Goal: Information Seeking & Learning: Learn about a topic

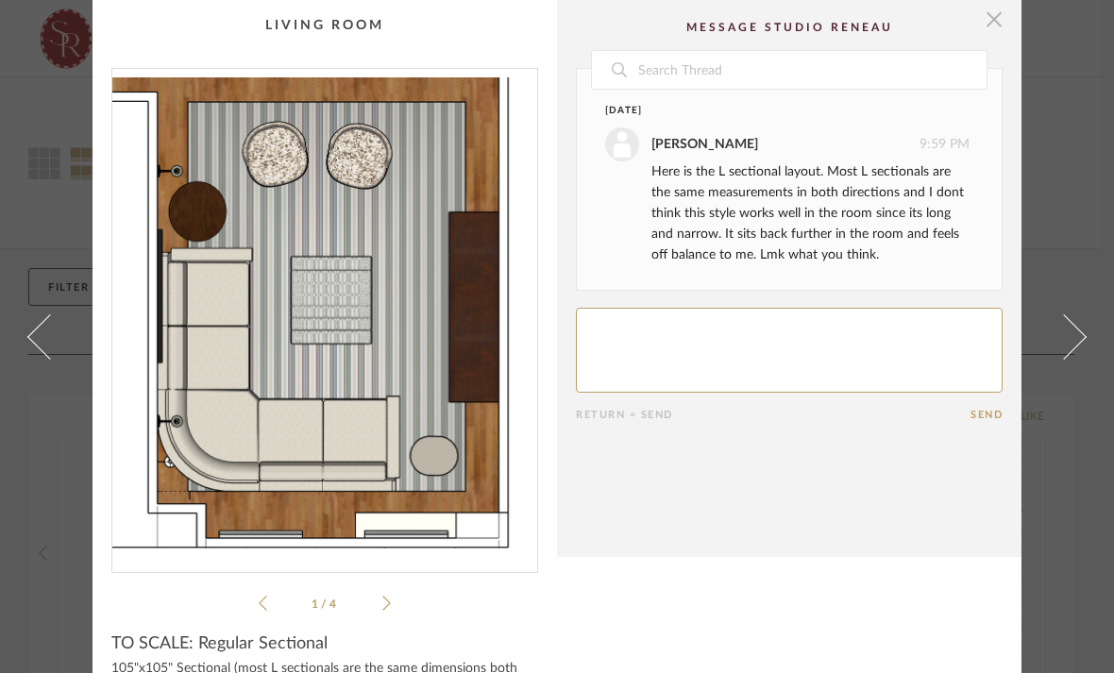
click at [1001, 34] on span "button" at bounding box center [994, 19] width 38 height 38
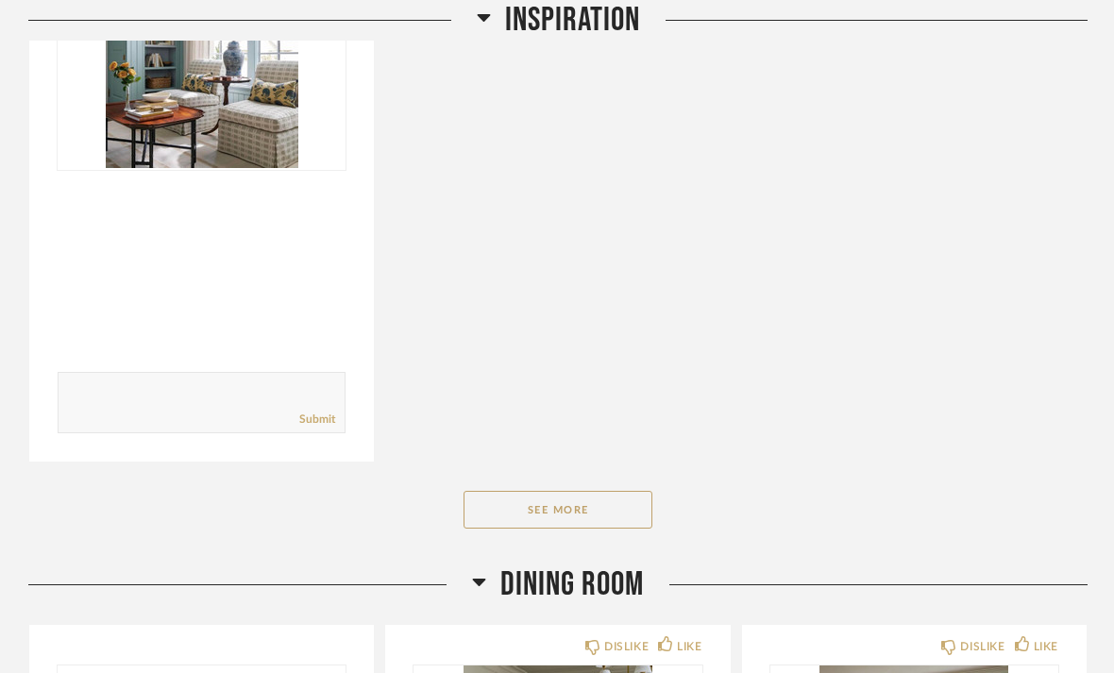
scroll to position [1161, 0]
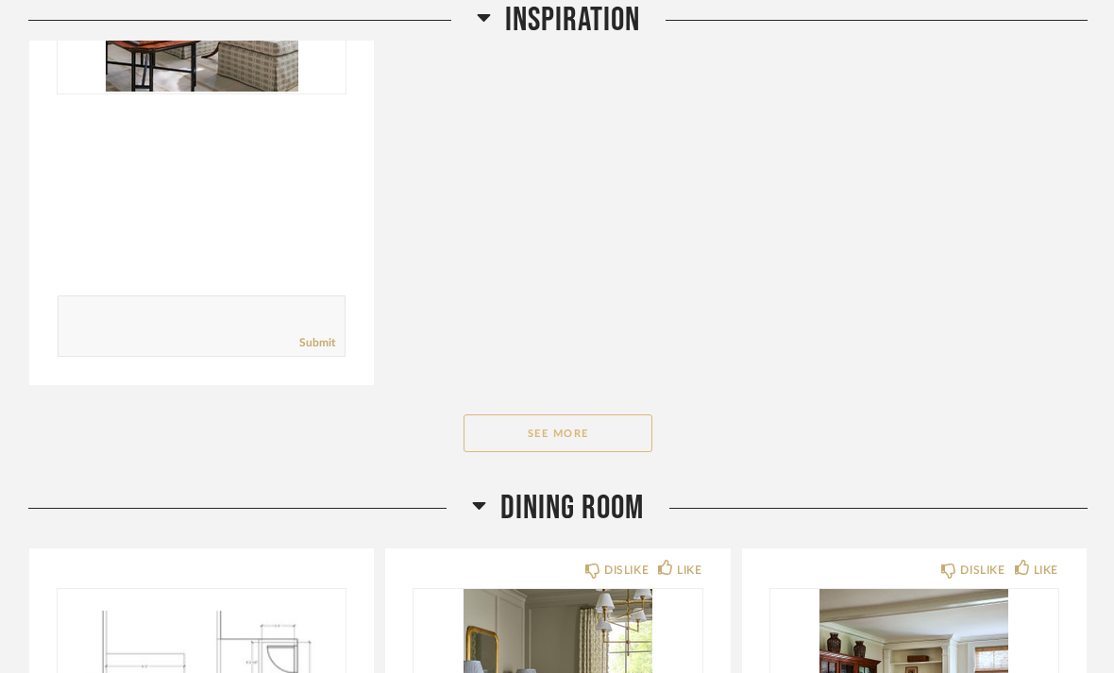
click at [597, 414] on button "See More" at bounding box center [558, 433] width 189 height 38
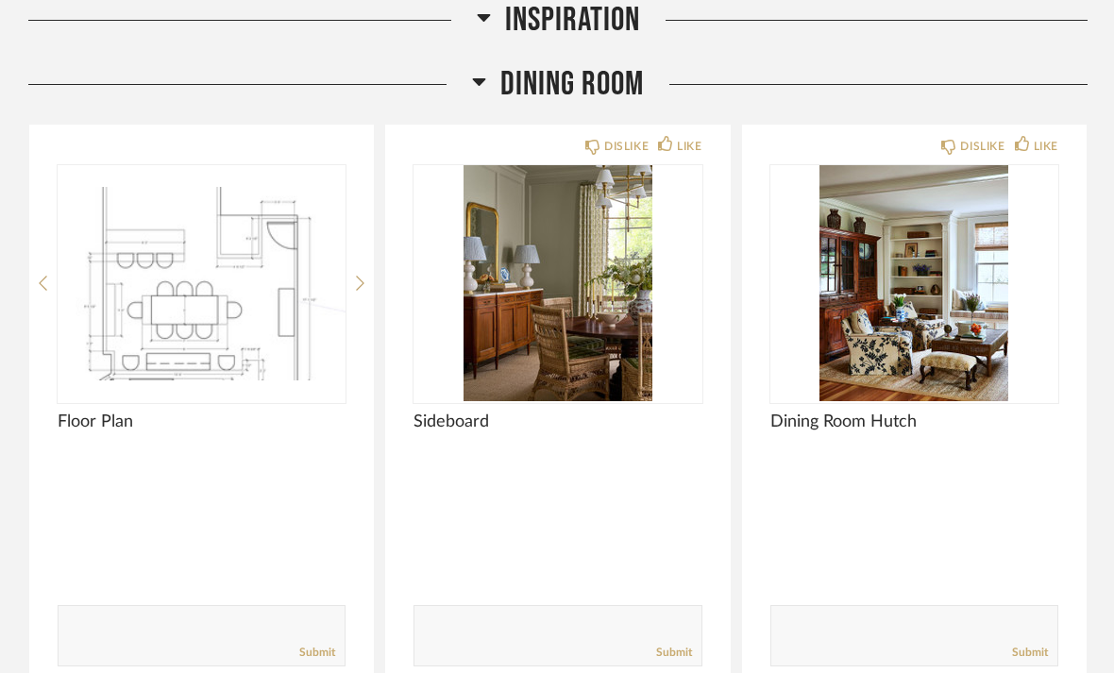
scroll to position [2761, 0]
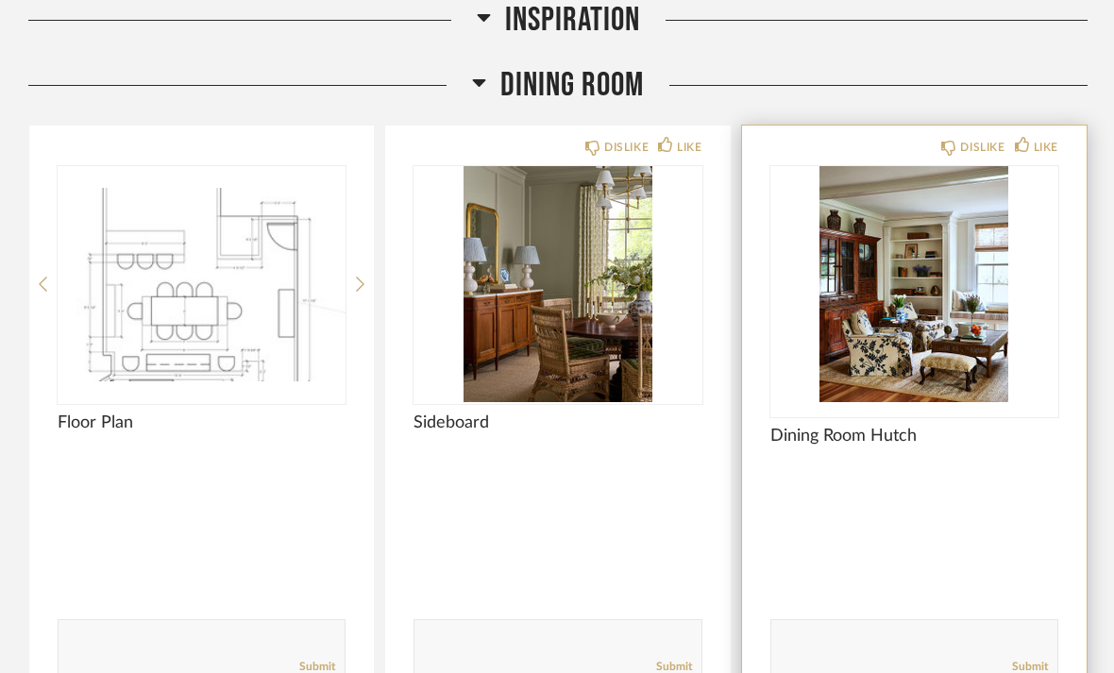
click at [0, 0] on img at bounding box center [0, 0] width 0 height 0
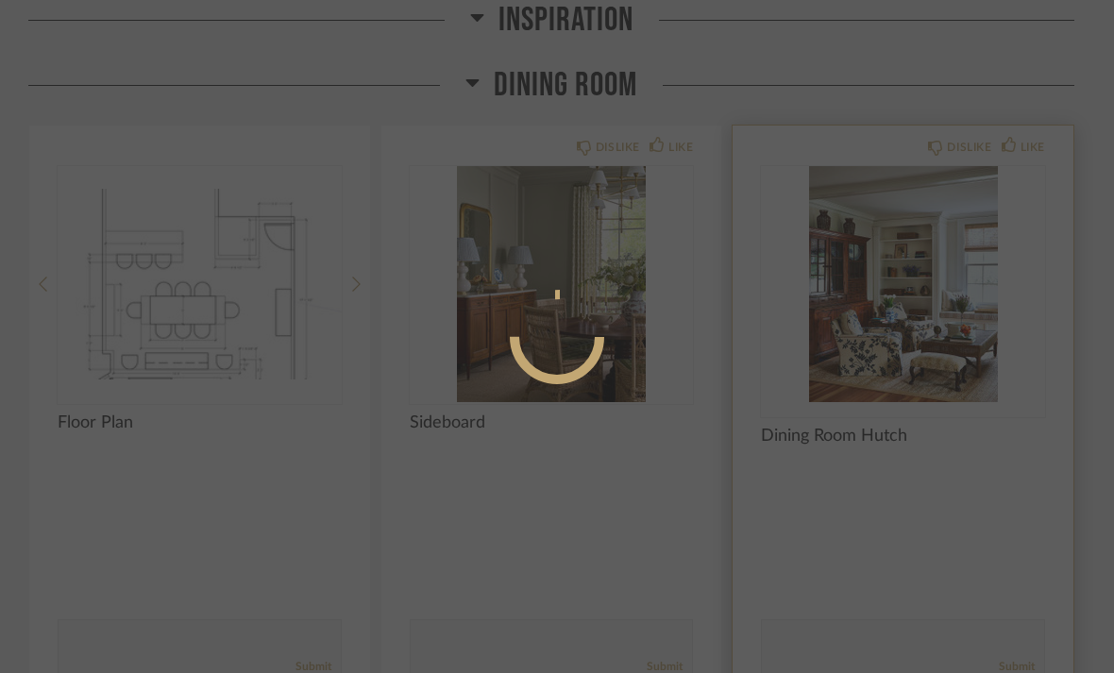
scroll to position [0, 0]
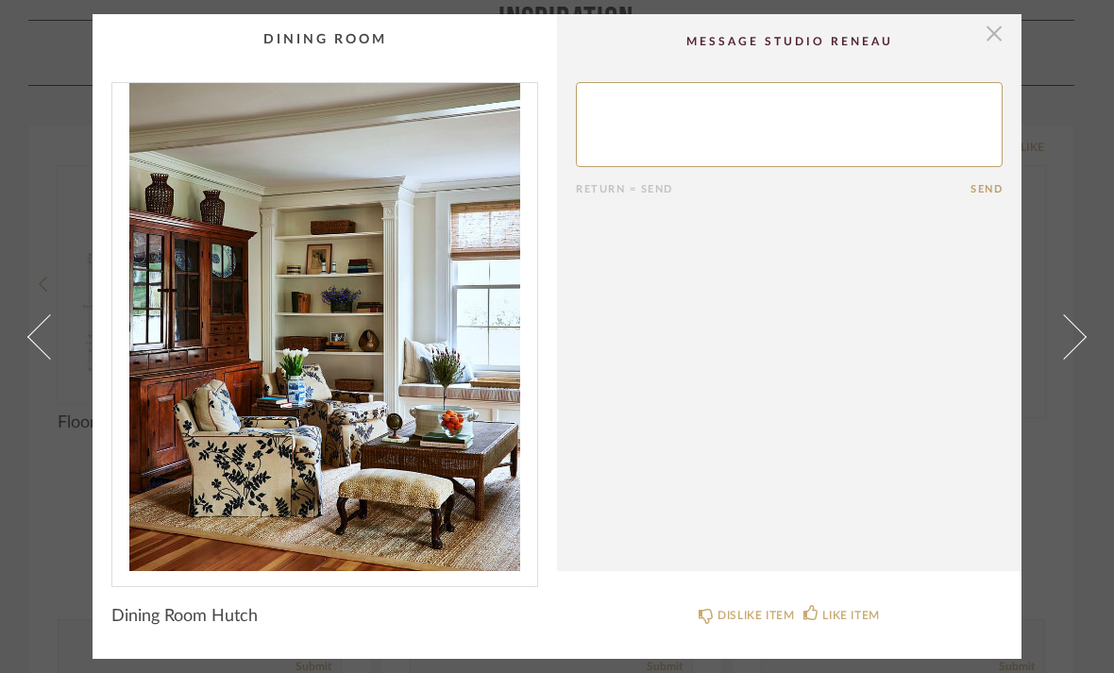
click at [990, 50] on span "button" at bounding box center [994, 33] width 38 height 38
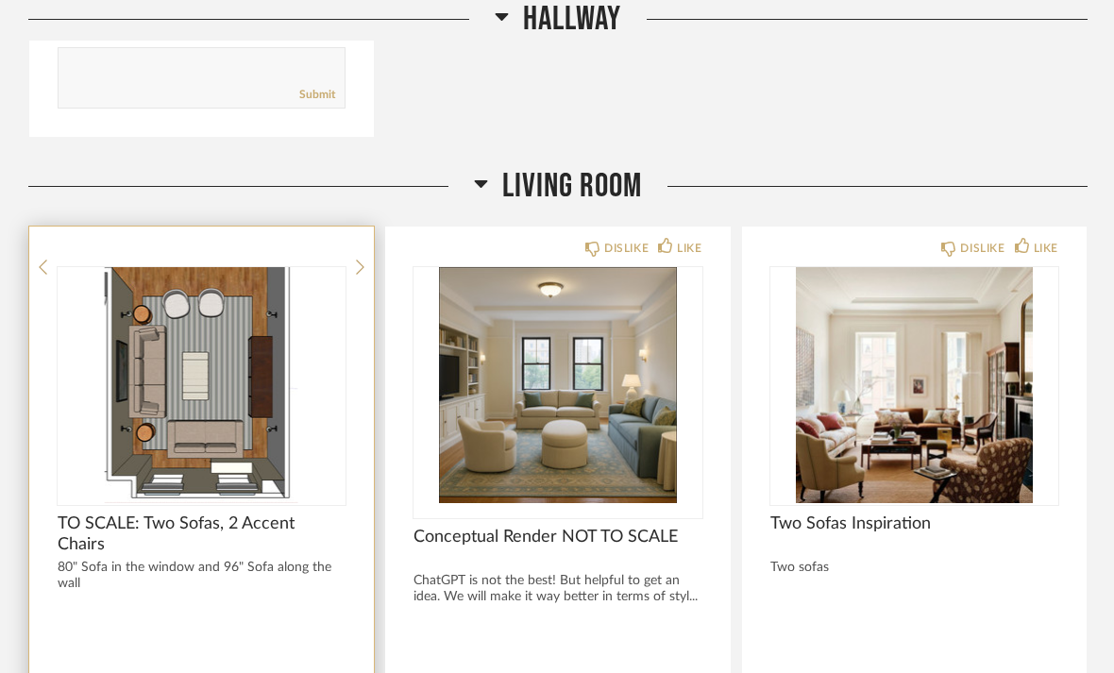
scroll to position [4575, 0]
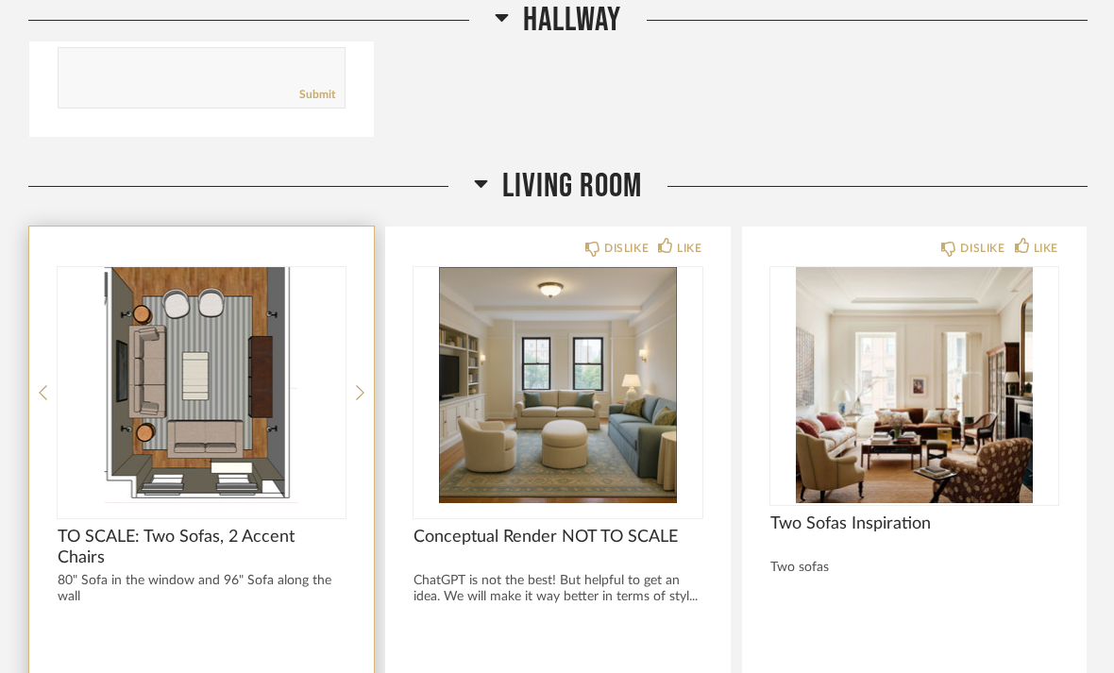
click at [0, 0] on img at bounding box center [0, 0] width 0 height 0
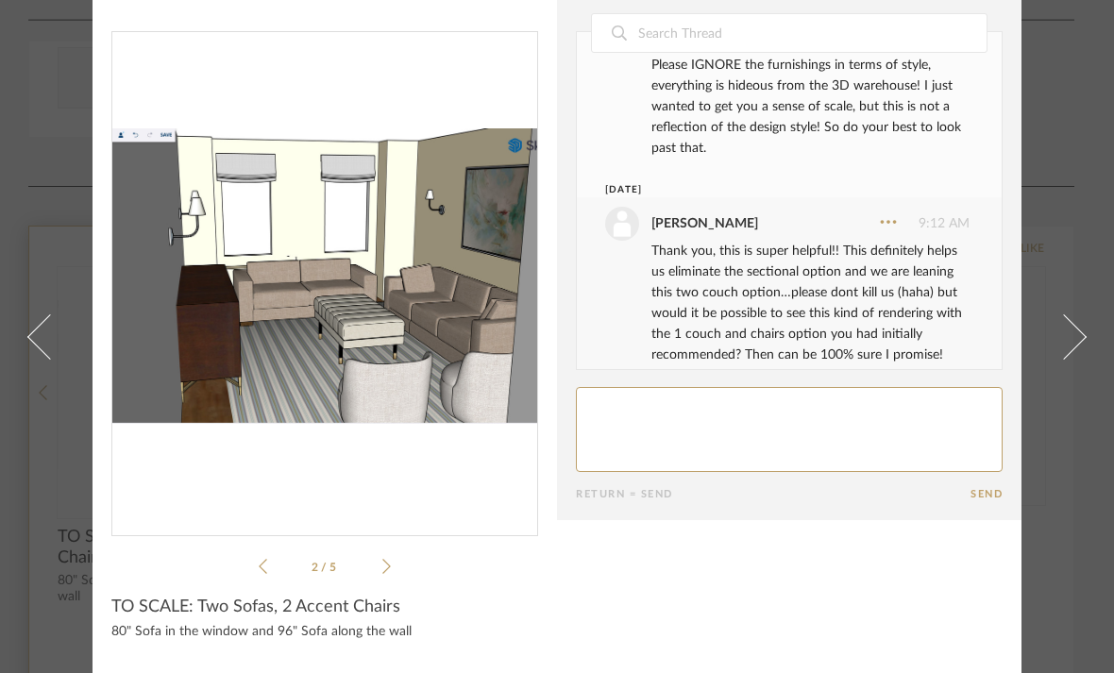
scroll to position [37, 0]
click at [388, 566] on icon at bounding box center [386, 566] width 8 height 17
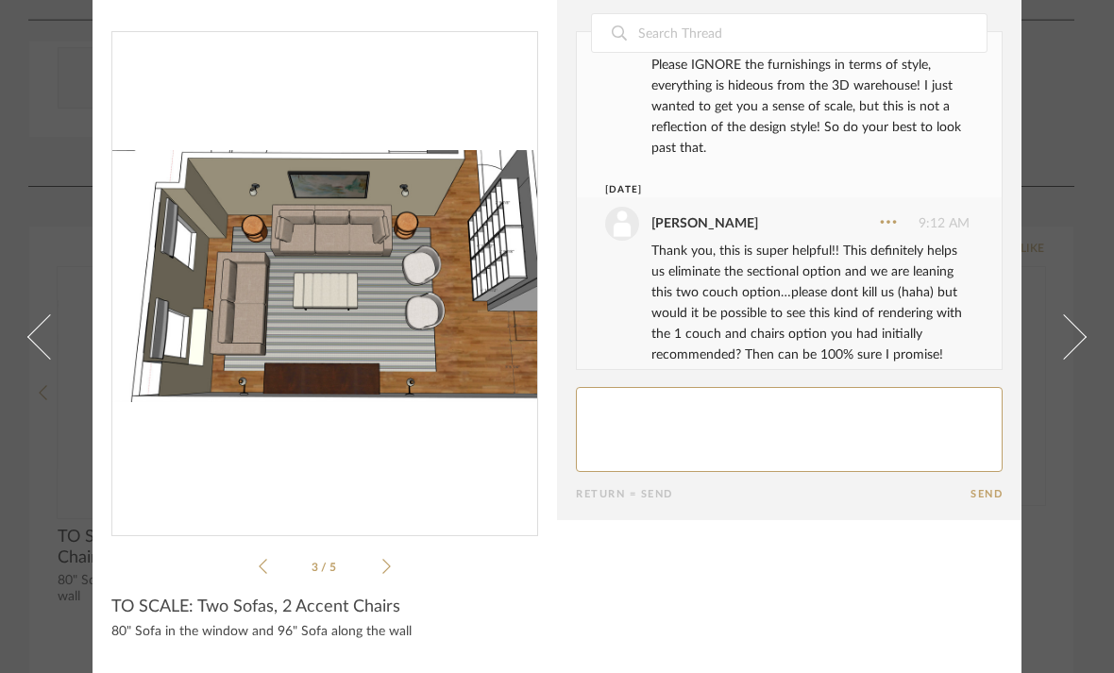
click at [390, 566] on icon at bounding box center [386, 566] width 8 height 17
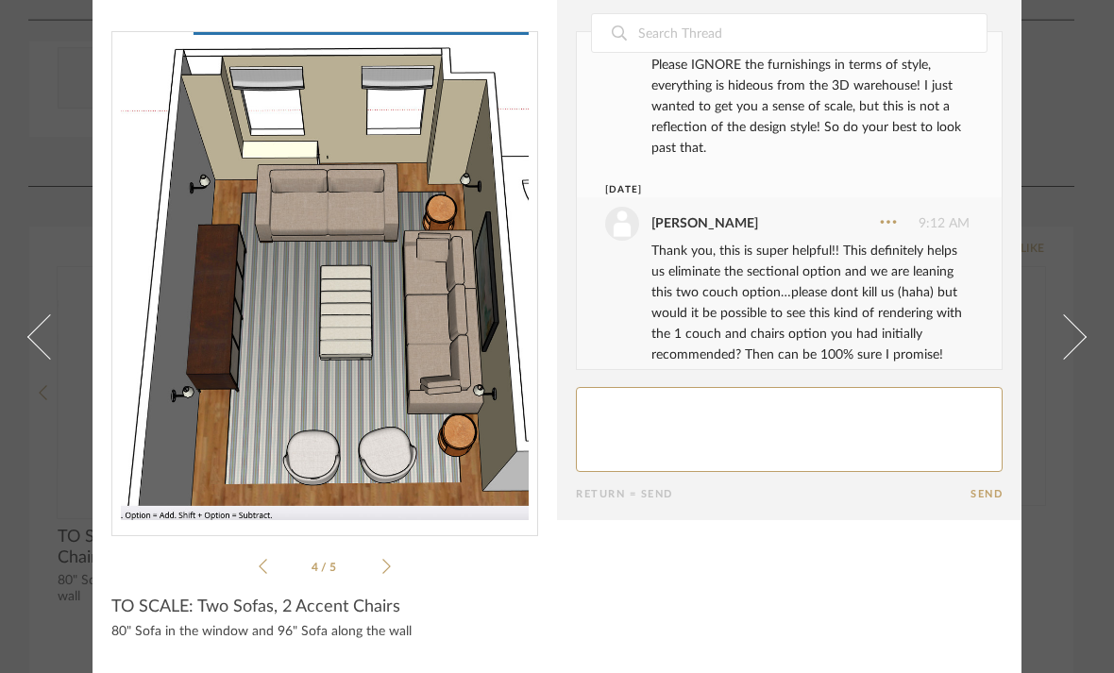
click at [398, 562] on div "4 / 5" at bounding box center [324, 304] width 427 height 547
click at [373, 568] on li "4 / 5" at bounding box center [324, 566] width 115 height 23
click at [385, 574] on icon at bounding box center [386, 566] width 8 height 17
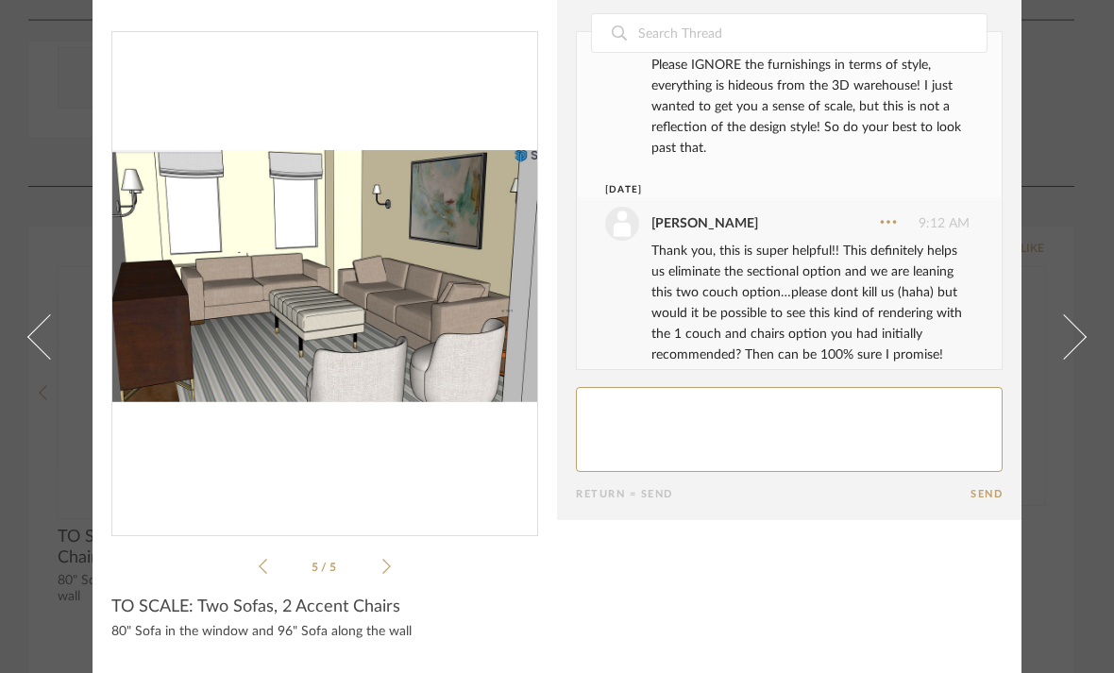
click at [257, 578] on cpp-summary-info "TO SCALE: Two Sofas, 2 Accent Chairs 80" Sofa in the window and 96" Sofa along …" at bounding box center [325, 616] width 464 height 77
click at [264, 567] on icon at bounding box center [263, 566] width 8 height 17
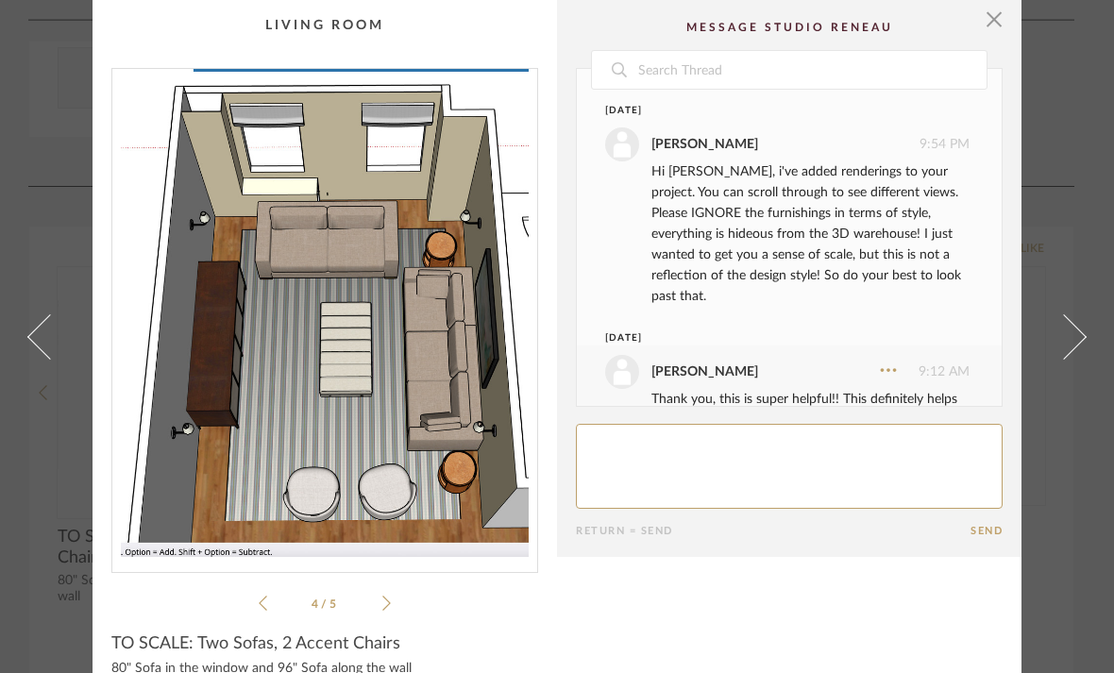
scroll to position [0, 0]
click at [992, 23] on span "button" at bounding box center [994, 19] width 38 height 38
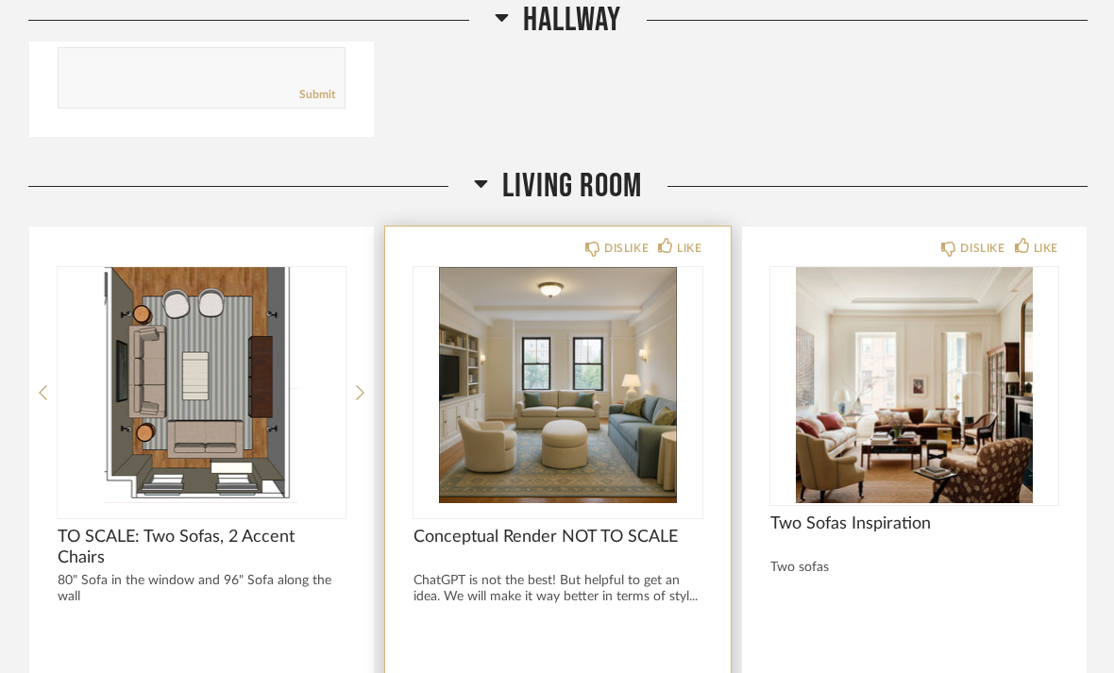
click at [630, 370] on img "0" at bounding box center [558, 385] width 288 height 236
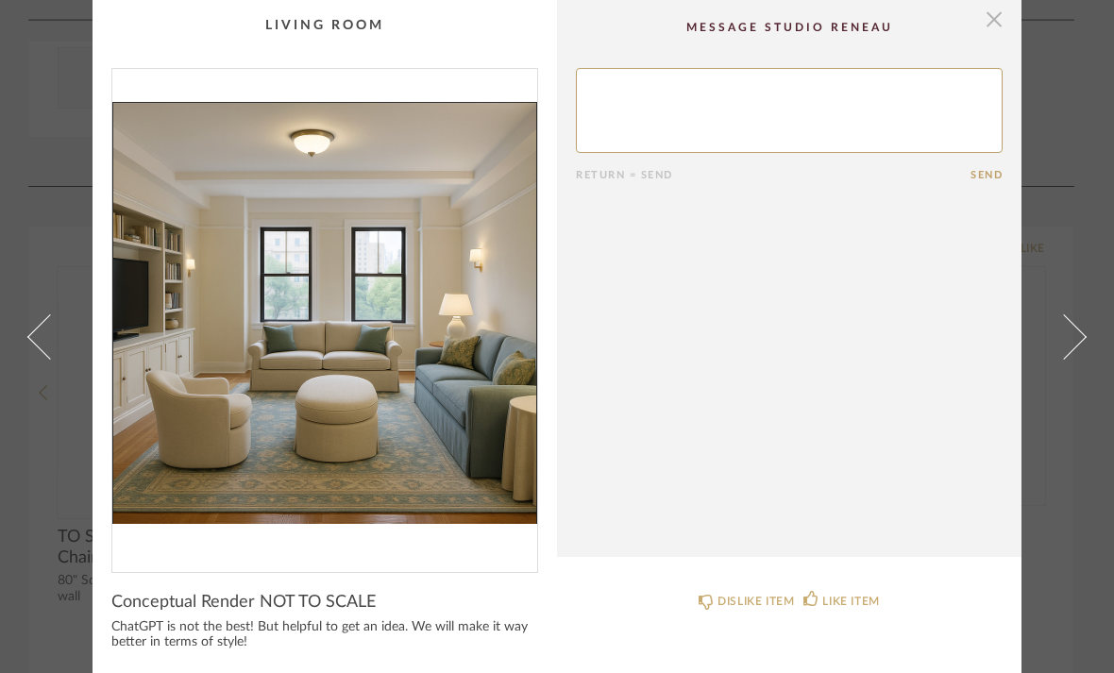
click at [986, 31] on span "button" at bounding box center [994, 19] width 38 height 38
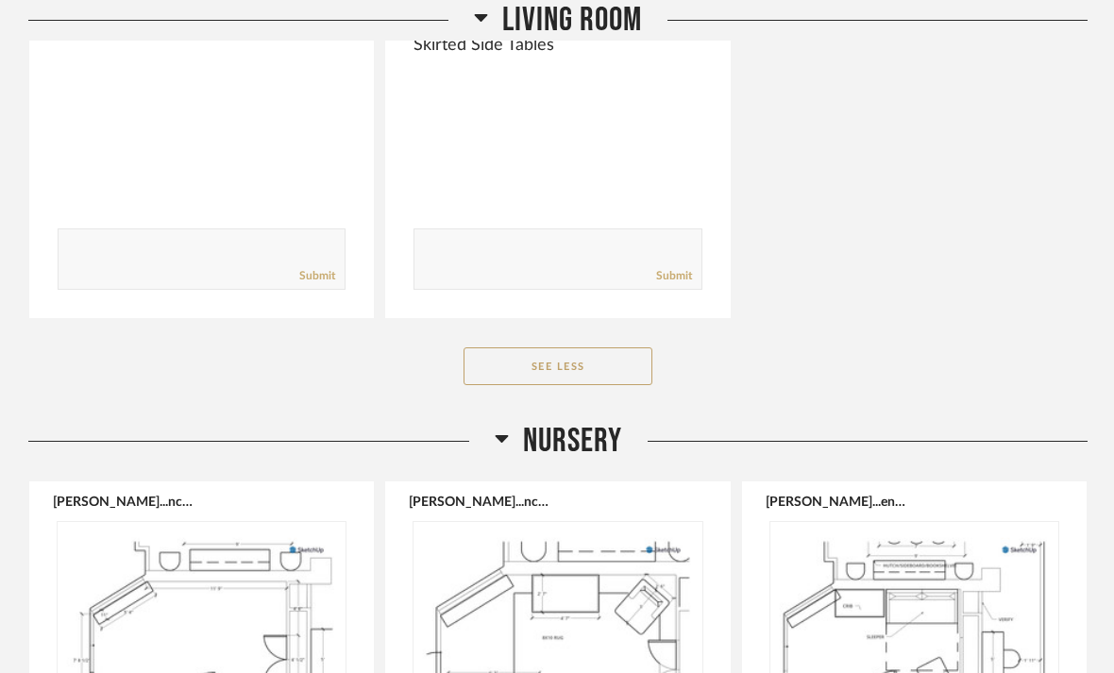
scroll to position [8773, 0]
click at [503, 425] on icon at bounding box center [502, 436] width 14 height 23
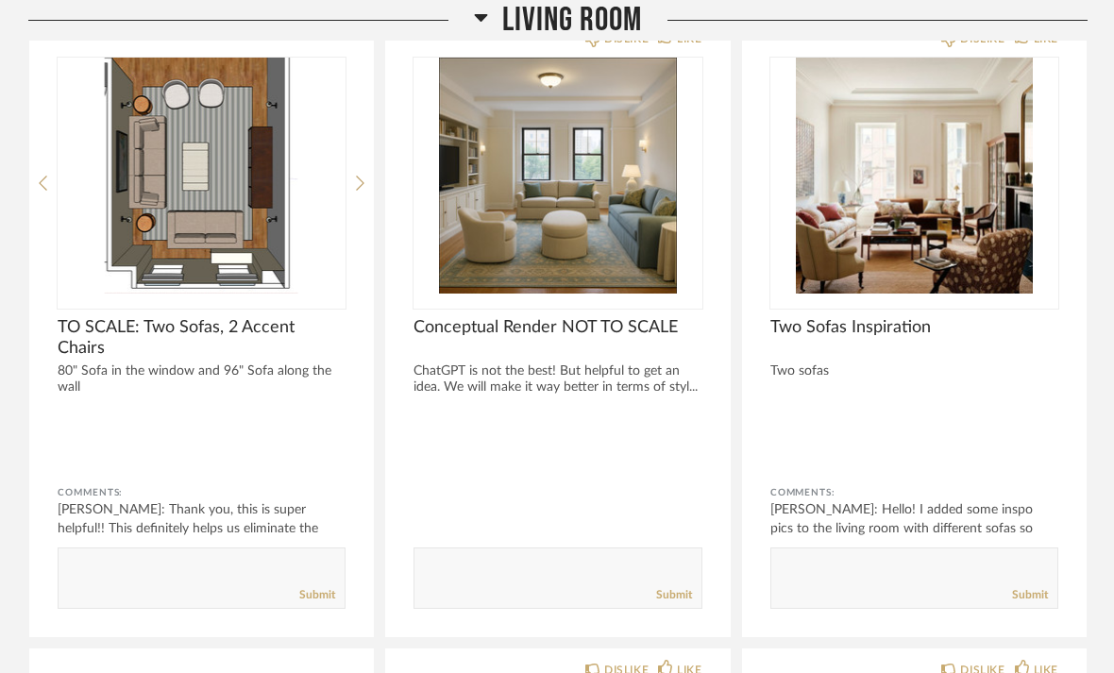
scroll to position [4768, 0]
